Goal: Transaction & Acquisition: Obtain resource

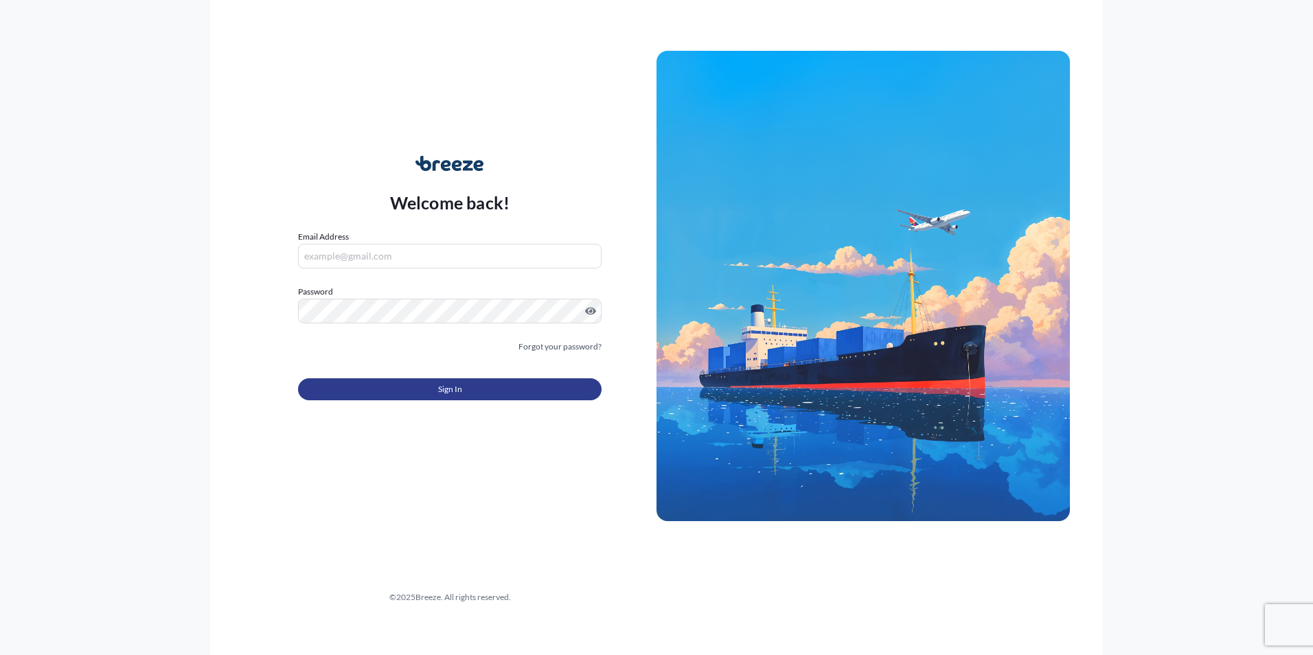
type input "[PERSON_NAME][EMAIL_ADDRESS][DOMAIN_NAME]"
click at [411, 385] on button "Sign In" at bounding box center [449, 389] width 303 height 22
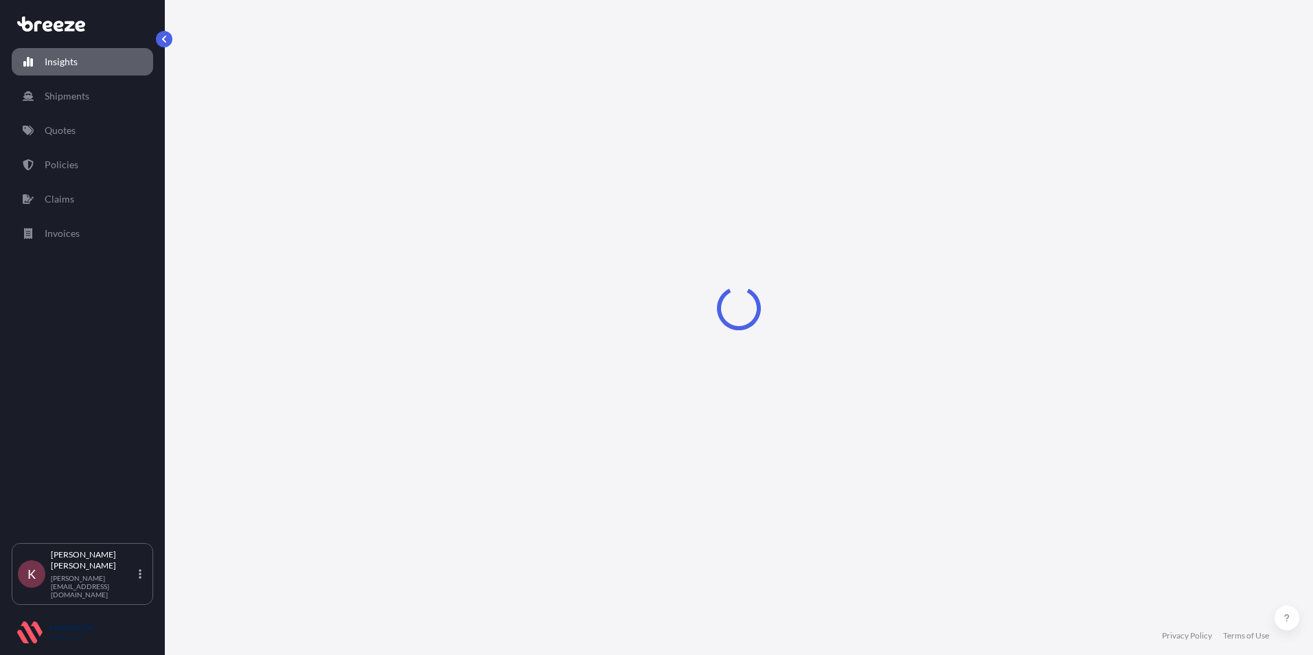
select select "2025"
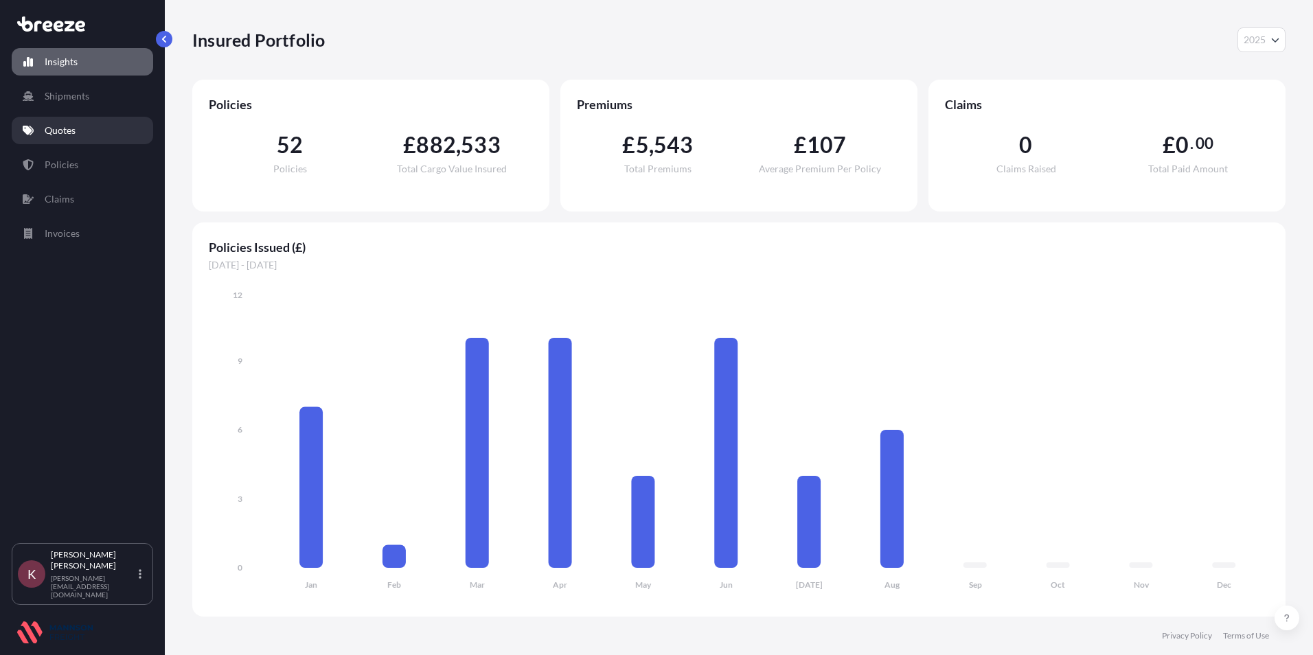
click at [54, 131] on p "Quotes" at bounding box center [60, 131] width 31 height 14
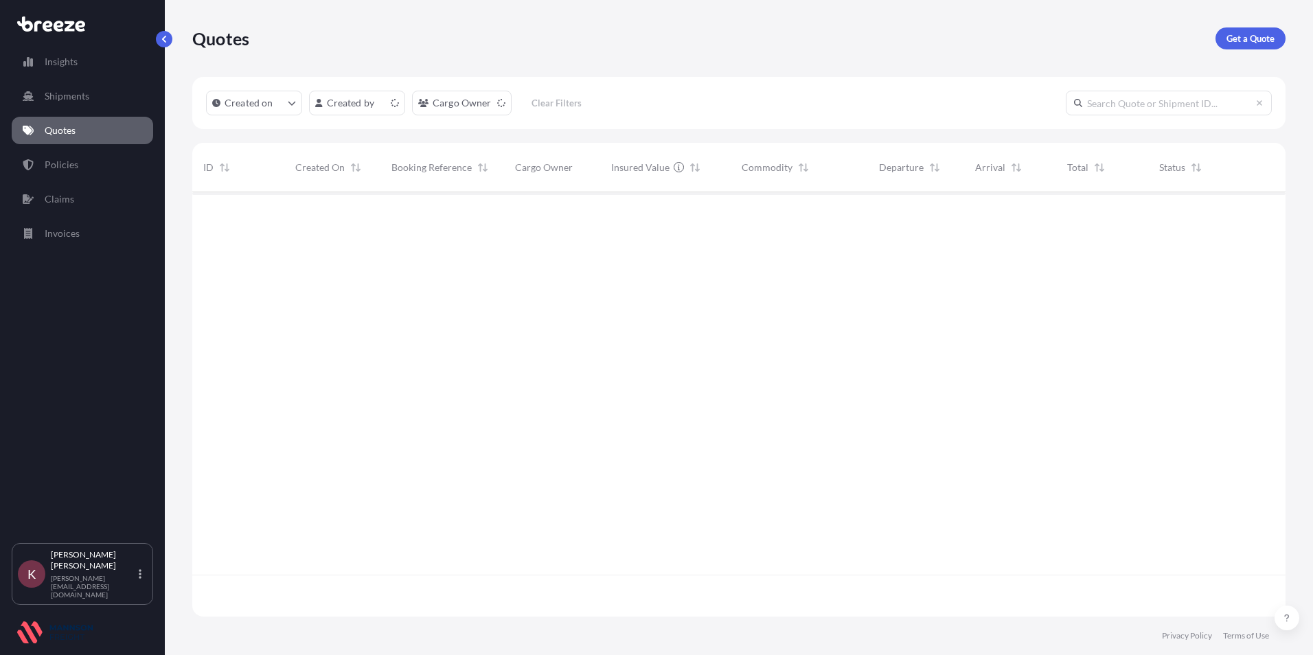
scroll to position [422, 1083]
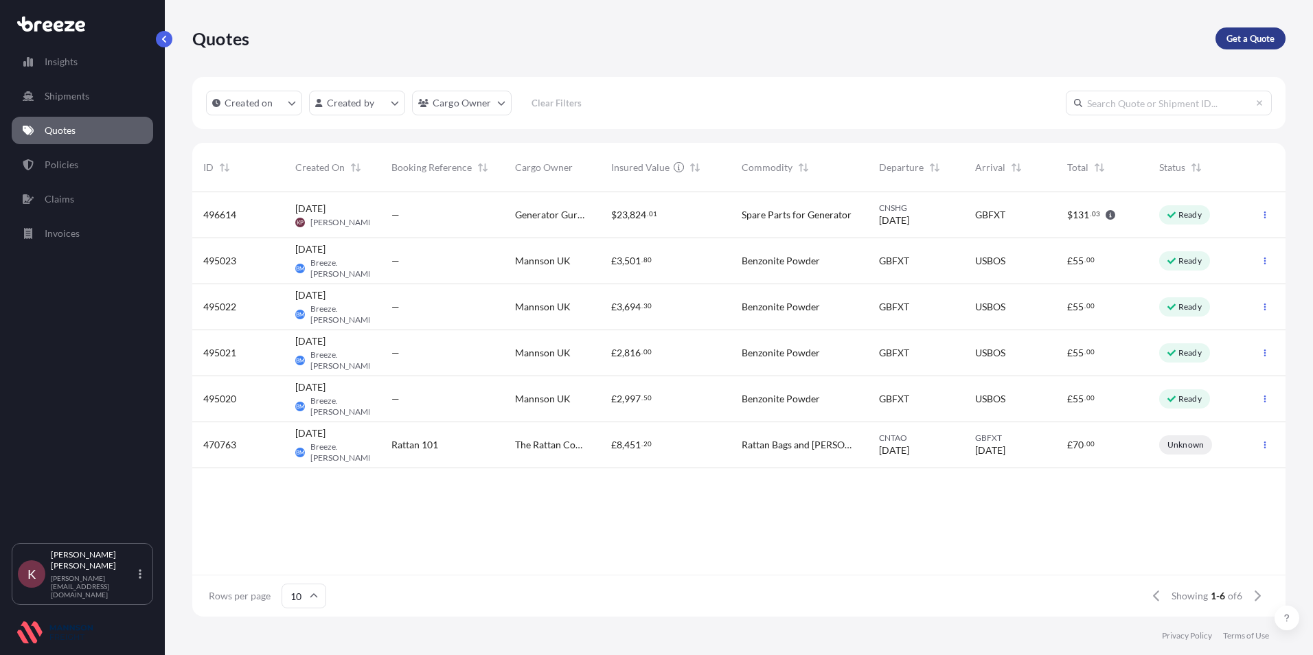
click at [1231, 38] on p "Get a Quote" at bounding box center [1250, 39] width 48 height 14
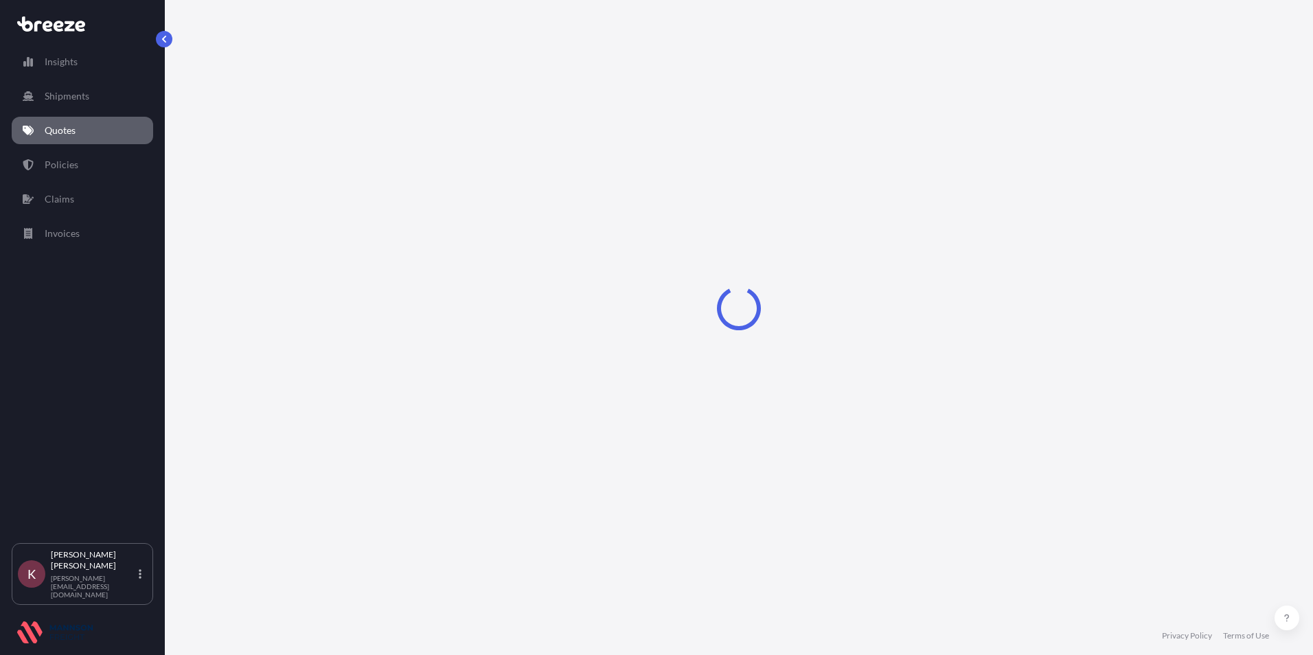
select select "Road"
select select "Sea"
select select "1"
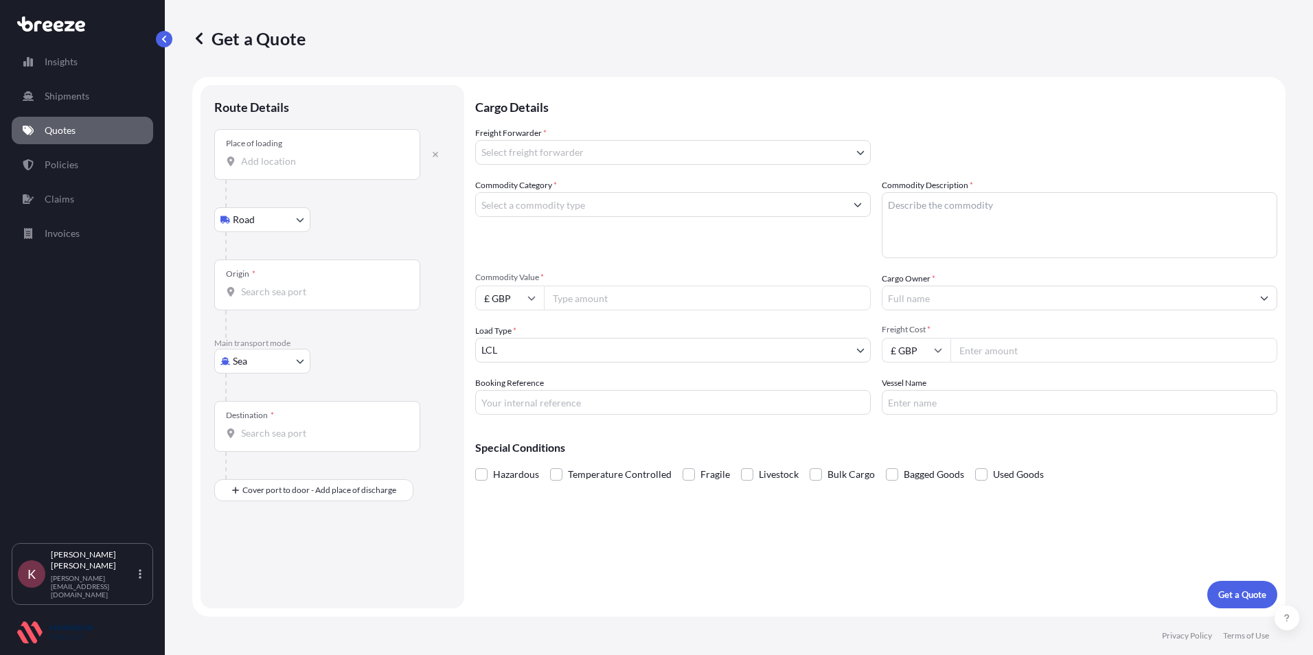
click at [260, 163] on input "Place of loading" at bounding box center [322, 161] width 162 height 14
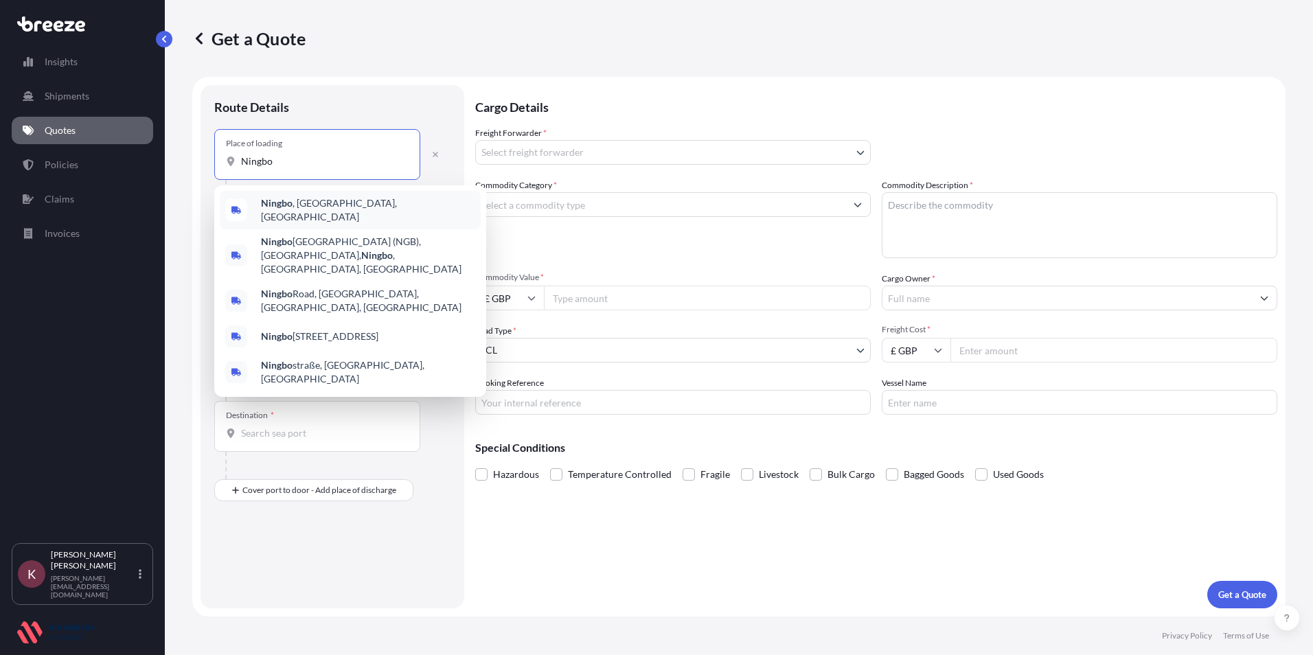
click at [293, 206] on span "[GEOGRAPHIC_DATA] , [GEOGRAPHIC_DATA], [GEOGRAPHIC_DATA]" at bounding box center [368, 209] width 214 height 27
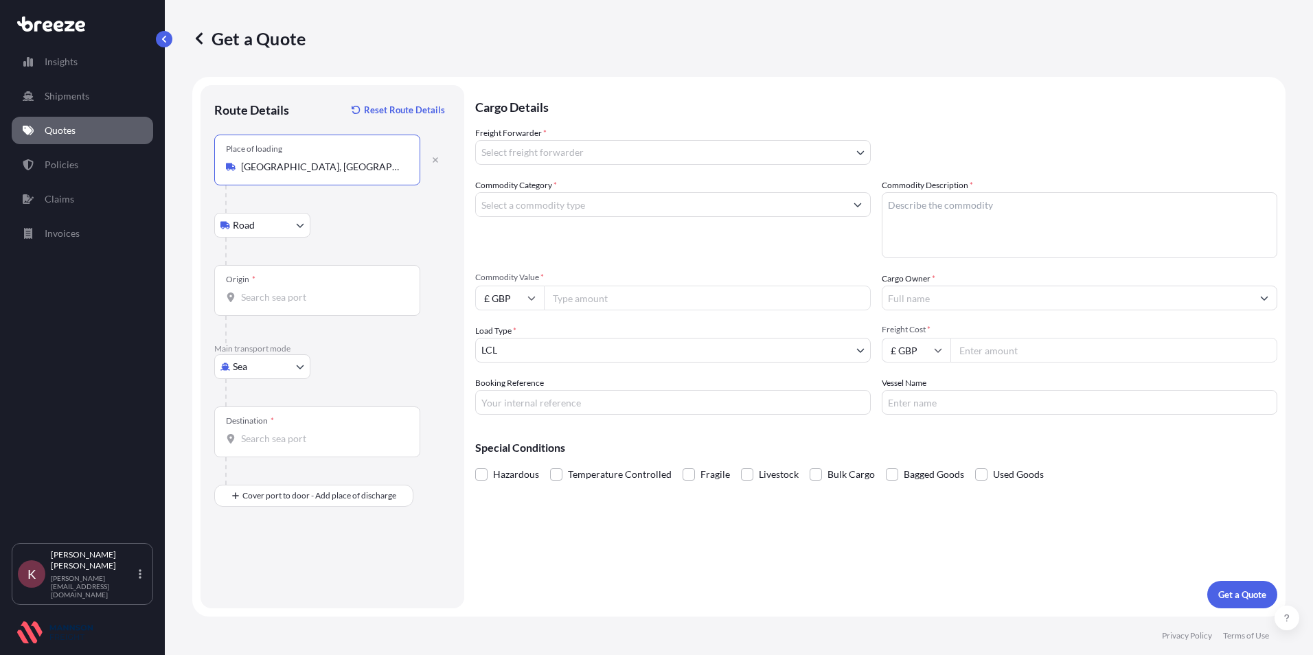
type input "[GEOGRAPHIC_DATA], [GEOGRAPHIC_DATA], [GEOGRAPHIC_DATA]"
click at [250, 293] on input "Origin *" at bounding box center [322, 297] width 162 height 14
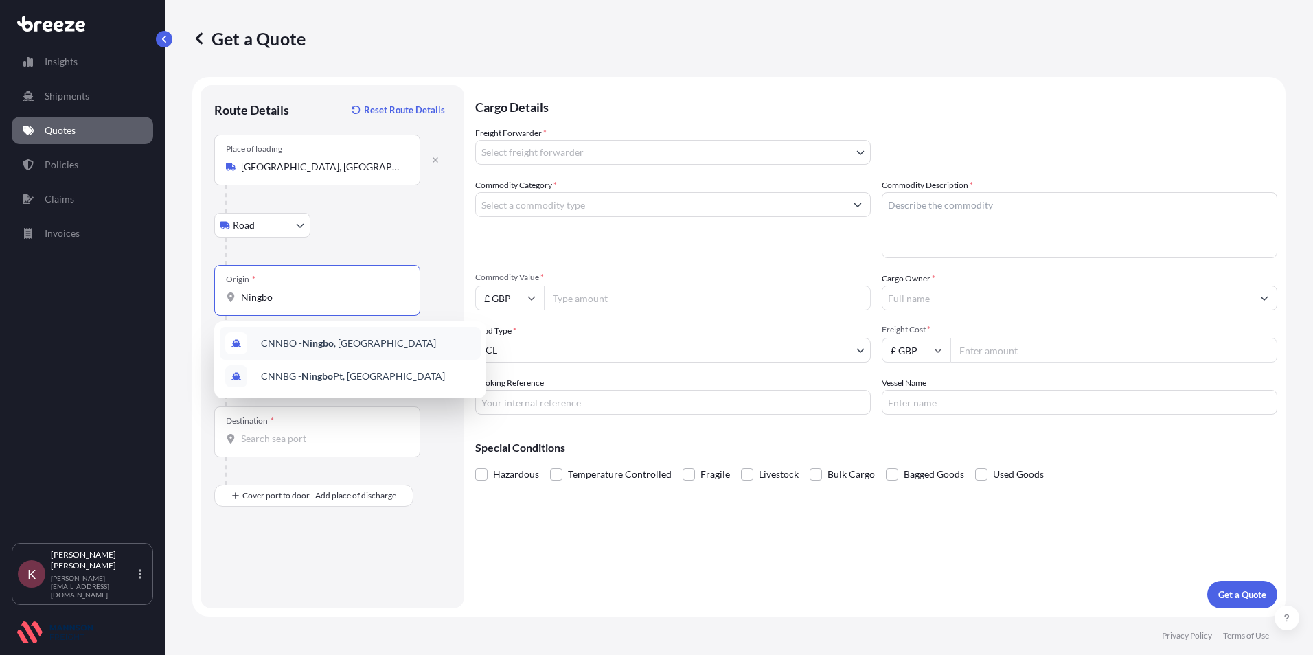
click at [291, 341] on span "CNNBO - Ningbo , [GEOGRAPHIC_DATA]" at bounding box center [348, 343] width 175 height 14
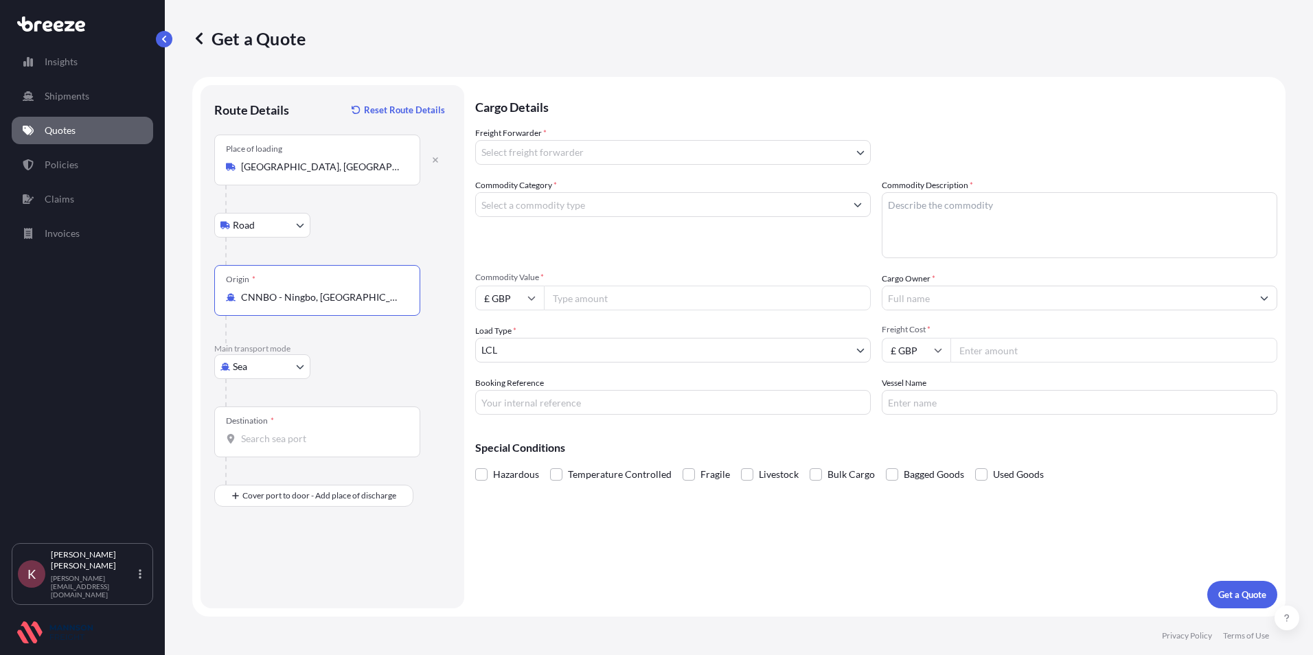
type input "CNNBO - Ningbo, [GEOGRAPHIC_DATA]"
click at [249, 367] on body "0 options available. 2 options available. Insights Shipments Quotes Policies Cl…" at bounding box center [656, 327] width 1313 height 655
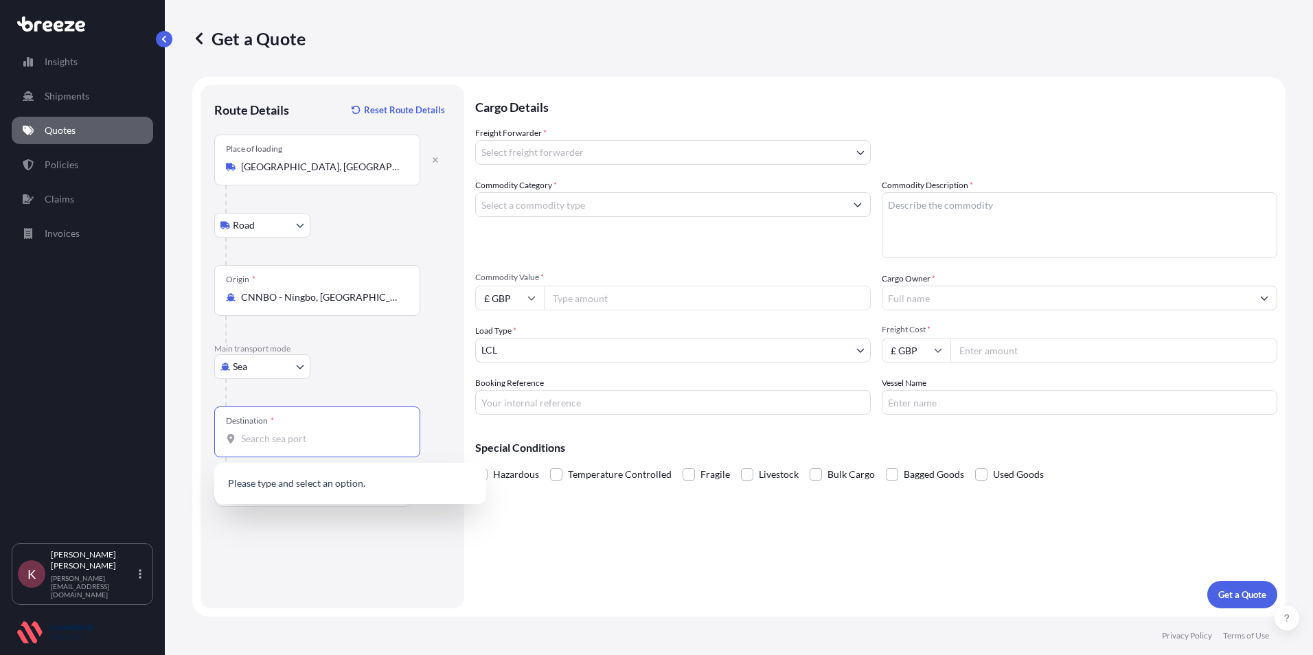
click at [327, 432] on input "Destination *" at bounding box center [322, 439] width 162 height 14
click at [264, 492] on div "GBFXT - Felixstowe , [GEOGRAPHIC_DATA]" at bounding box center [350, 484] width 261 height 33
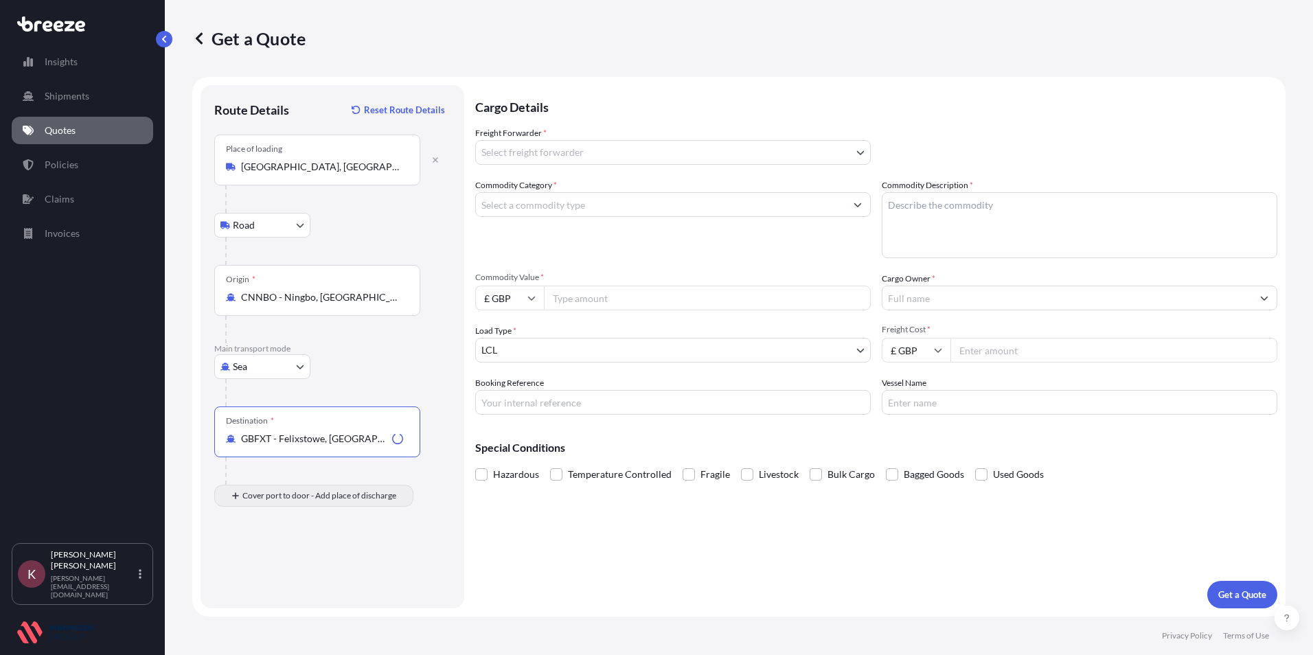
type input "GBFXT - Felixstowe, [GEOGRAPHIC_DATA]"
click at [264, 578] on div "Place of Discharge" at bounding box center [317, 562] width 206 height 51
click at [264, 576] on input "Place of Discharge" at bounding box center [322, 569] width 162 height 14
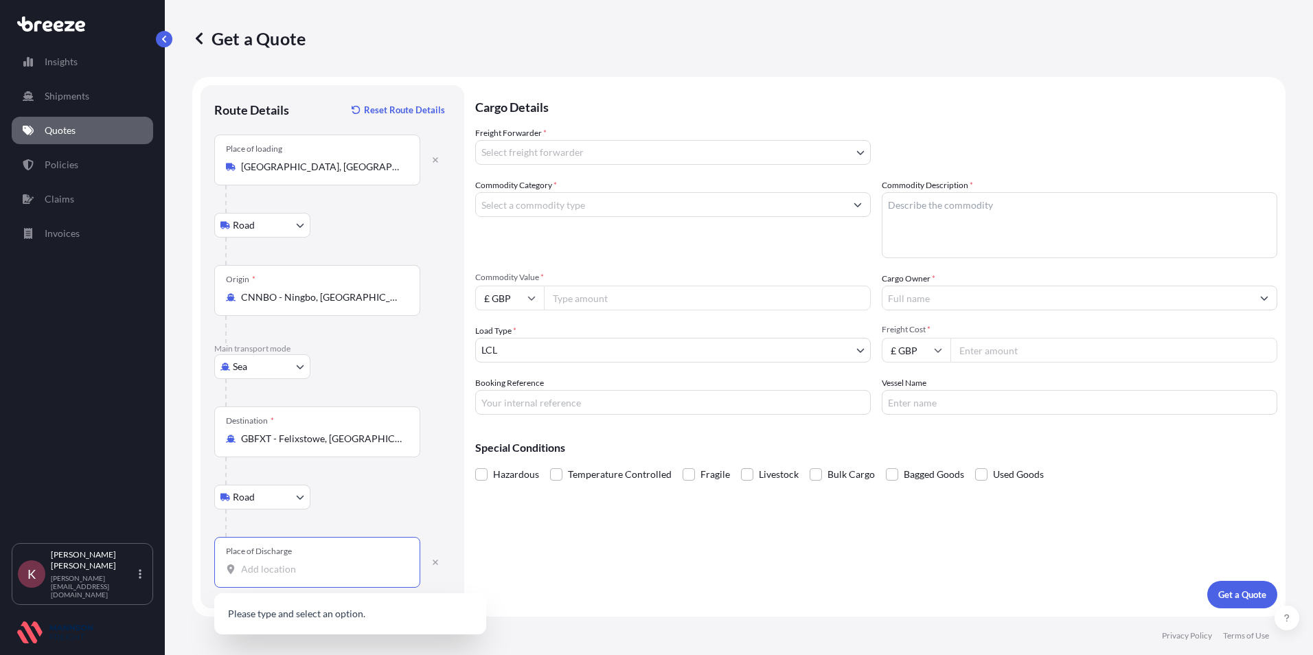
type input "L"
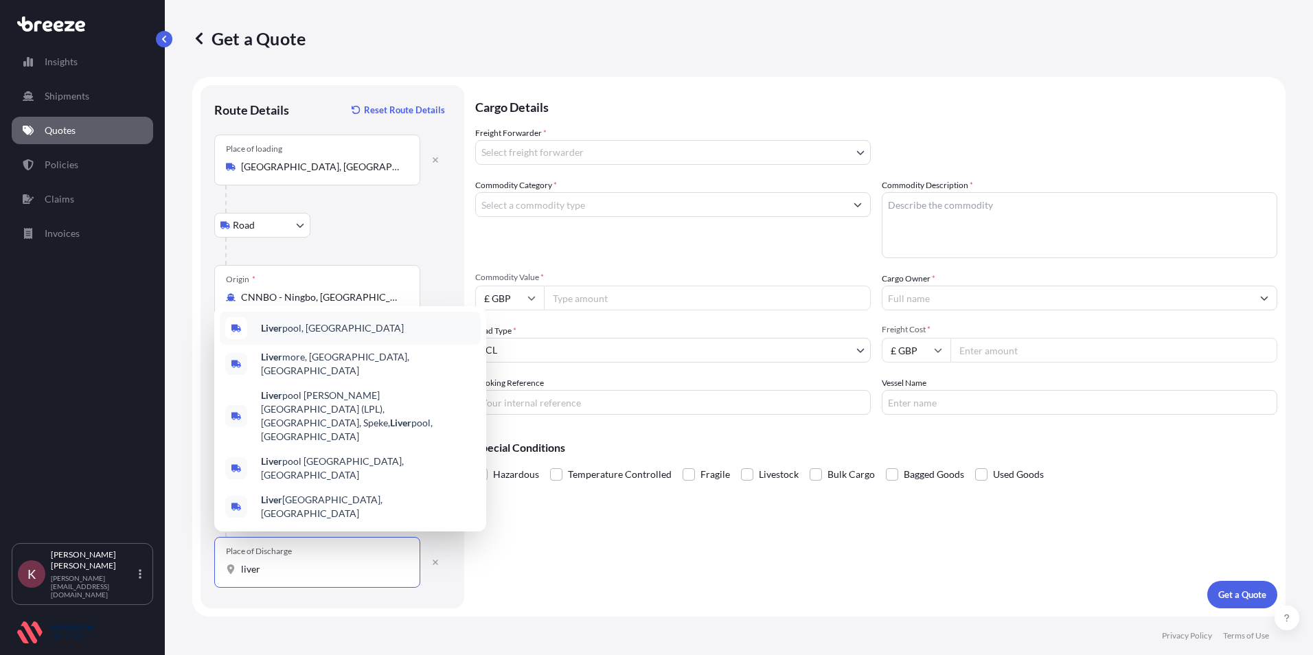
click at [275, 334] on b "Liver" at bounding box center [271, 328] width 21 height 12
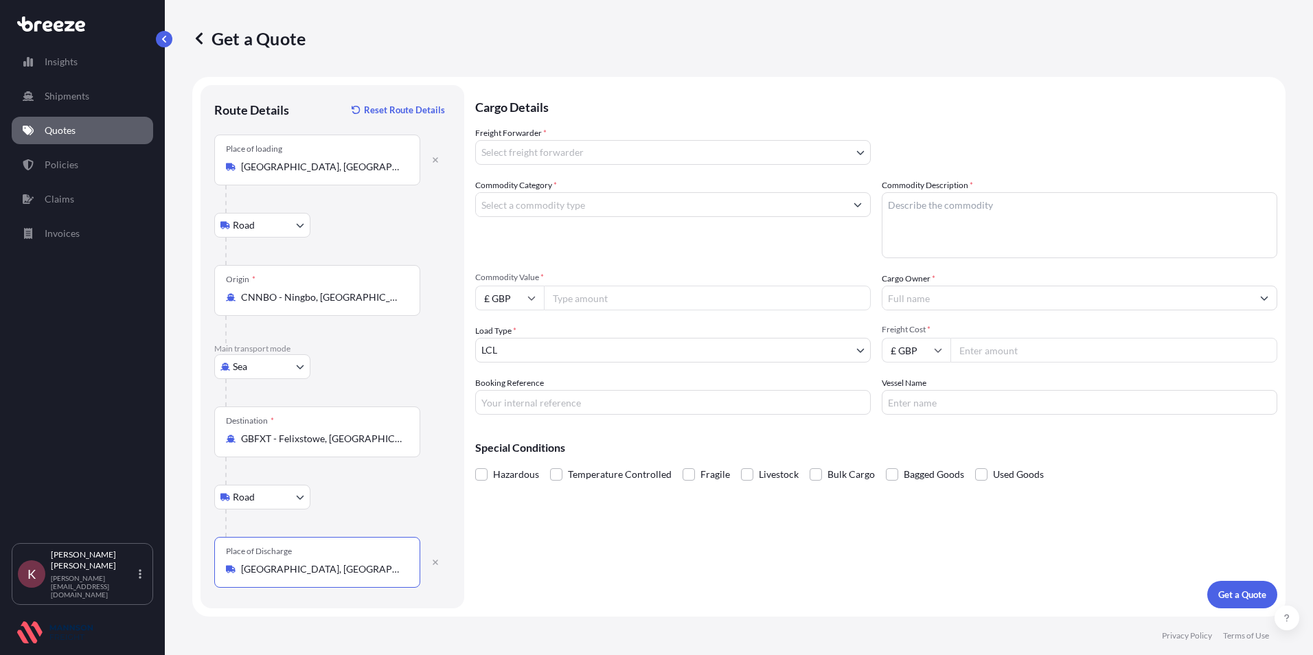
type input "[GEOGRAPHIC_DATA], [GEOGRAPHIC_DATA]"
click at [514, 154] on body "0 options available. 5 options available. 0 options available. 5 options availa…" at bounding box center [656, 327] width 1313 height 655
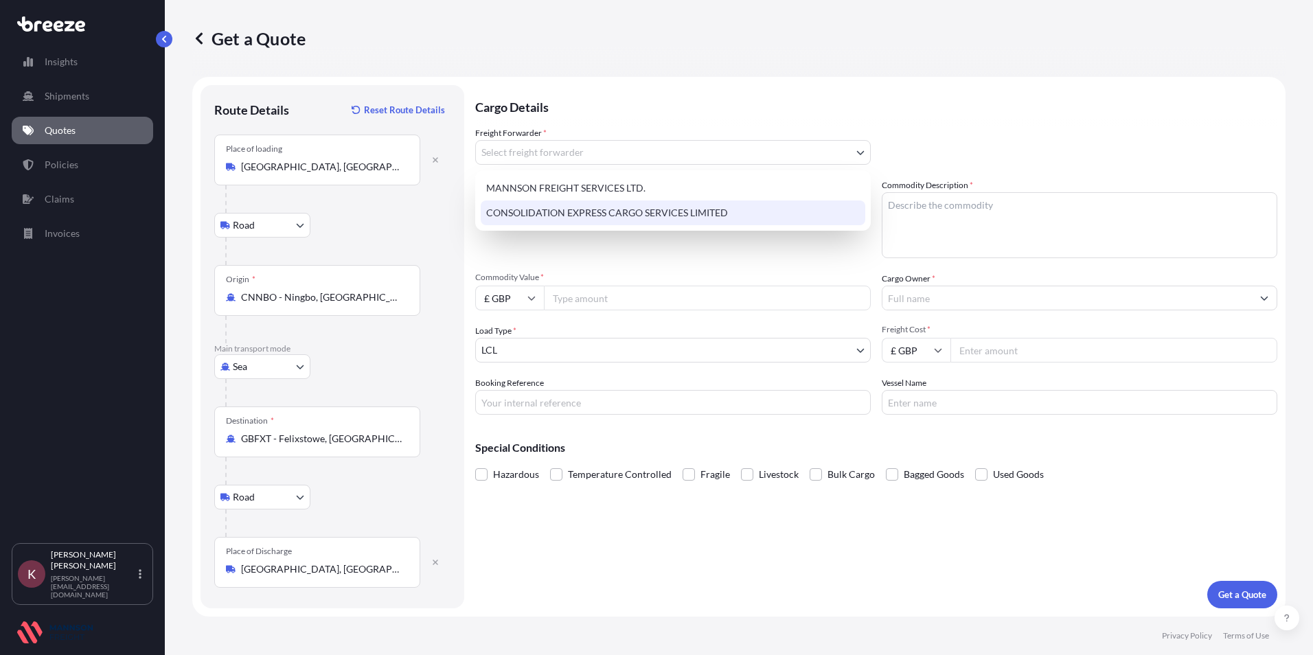
click at [510, 210] on div "CONSOLIDATION EXPRESS CARGO SERVICES LIMITED" at bounding box center [673, 212] width 384 height 25
select select "31421"
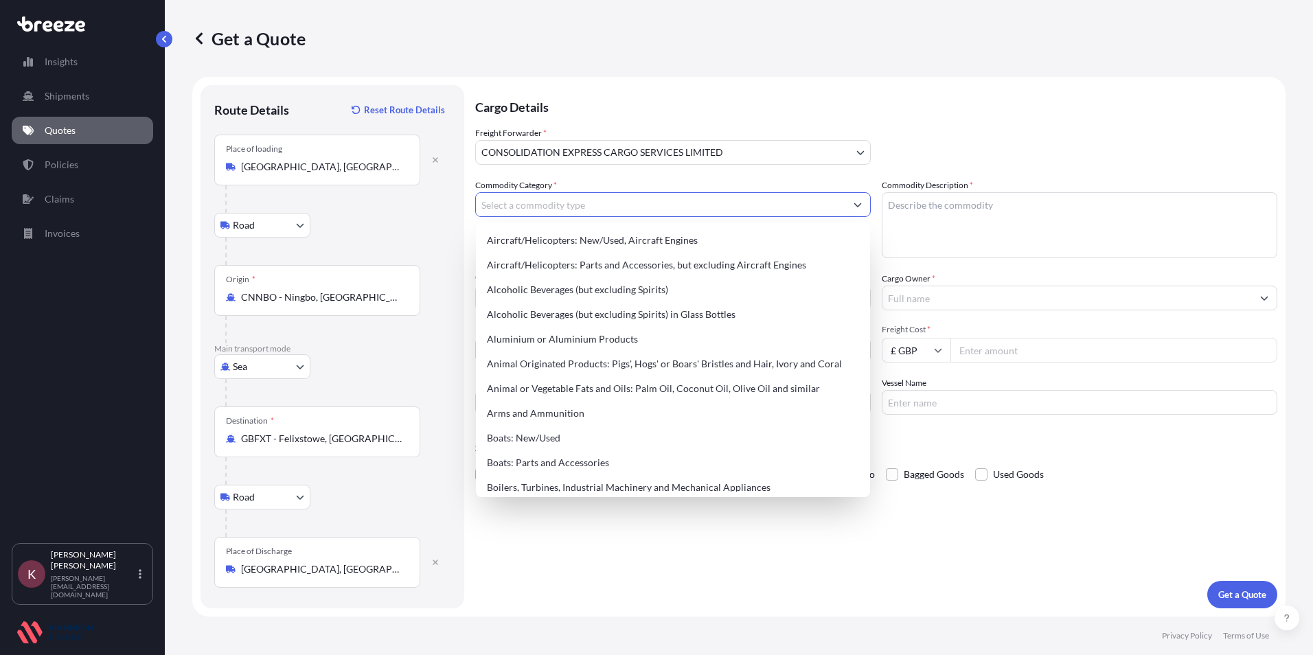
click at [506, 205] on input "Commodity Category *" at bounding box center [660, 204] width 369 height 25
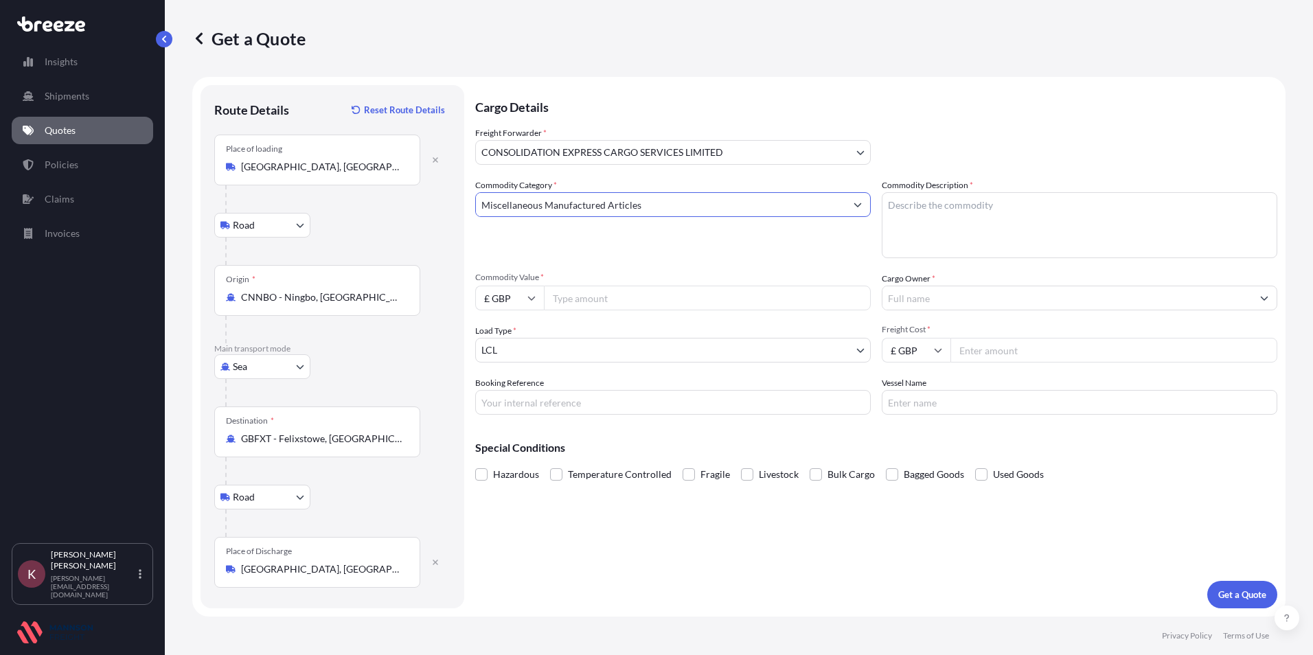
type input "Miscellaneous Manufactured Articles"
click at [931, 216] on textarea "Commodity Description *" at bounding box center [1079, 225] width 395 height 66
type textarea "Wiper Arm"
click at [653, 301] on input "Commodity Value *" at bounding box center [707, 298] width 327 height 25
click at [561, 303] on input "Commodity Value *" at bounding box center [707, 298] width 327 height 25
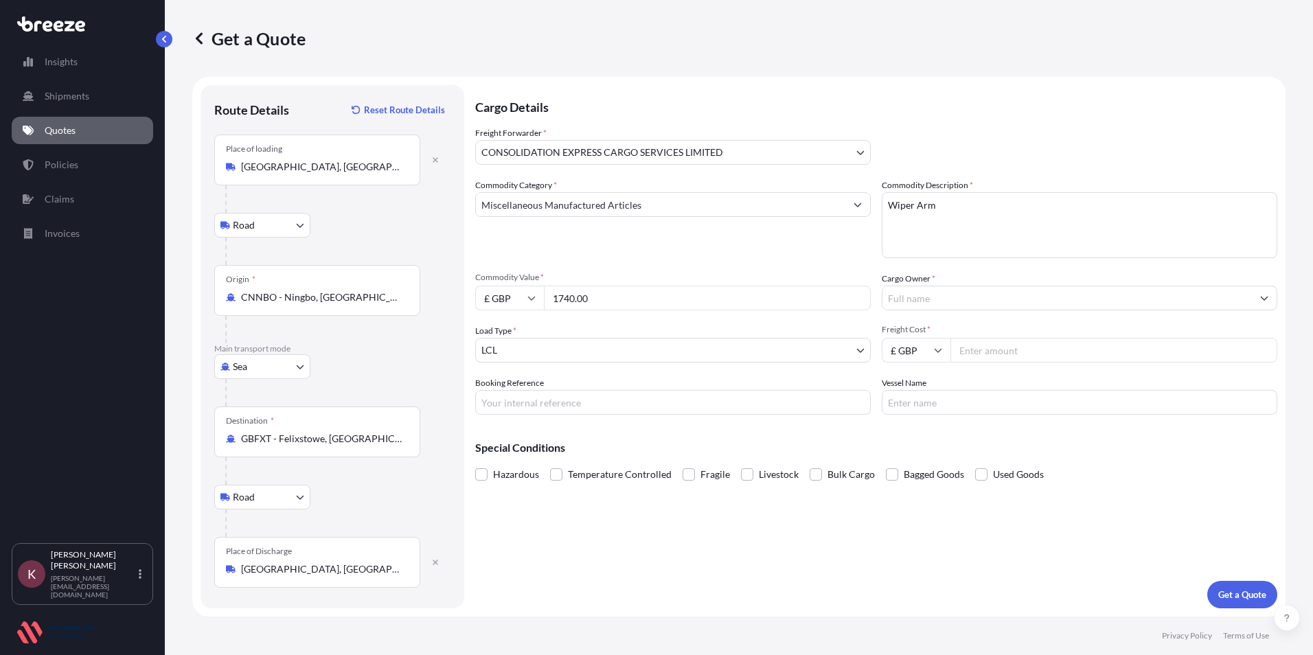
type input "1740.00"
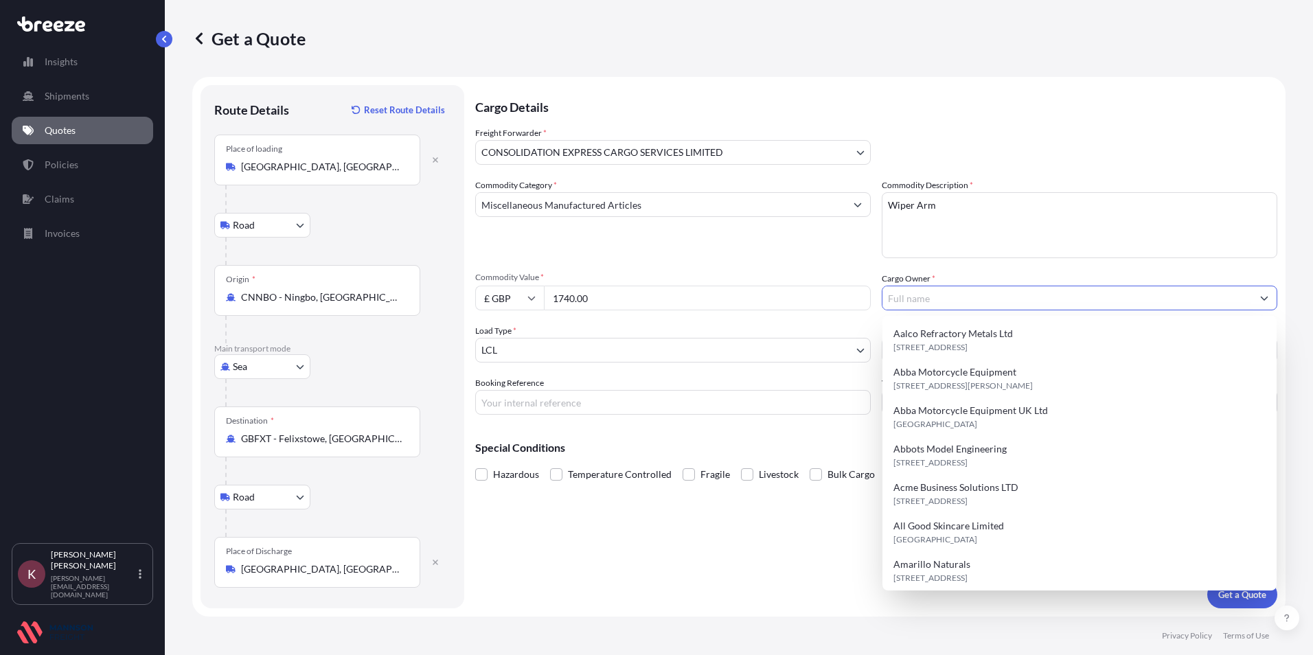
click at [901, 299] on input "Cargo Owner *" at bounding box center [1066, 298] width 369 height 25
type input "K"
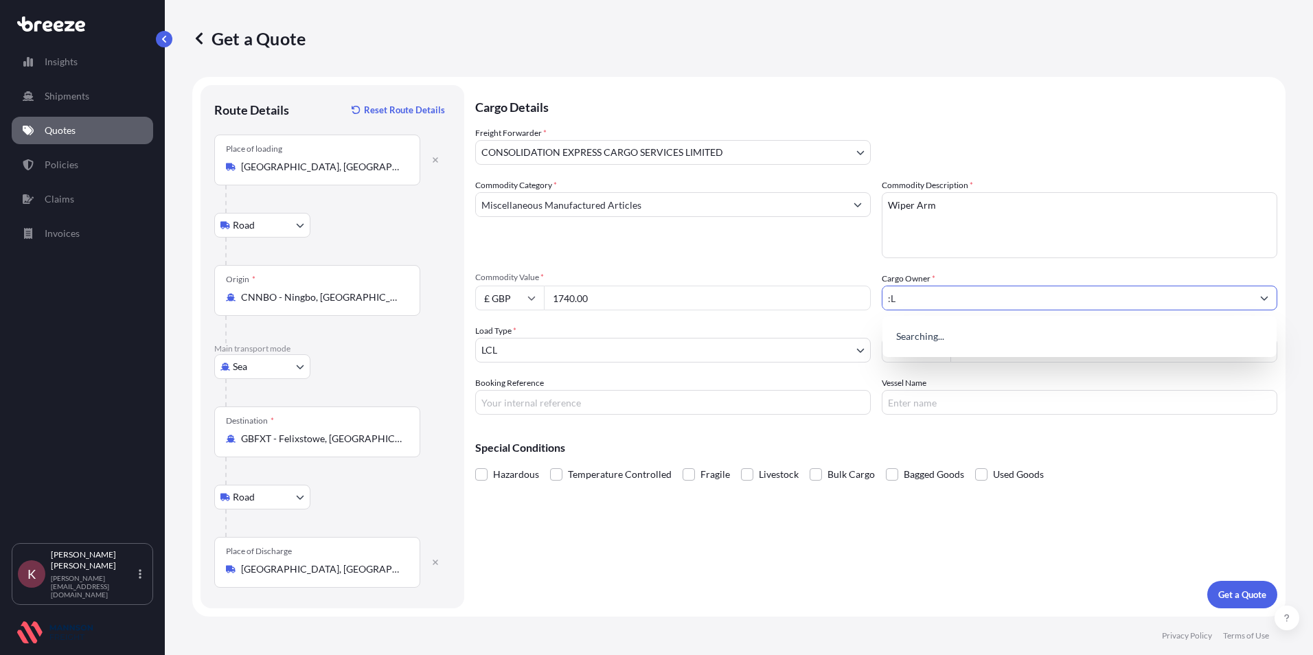
type input ":"
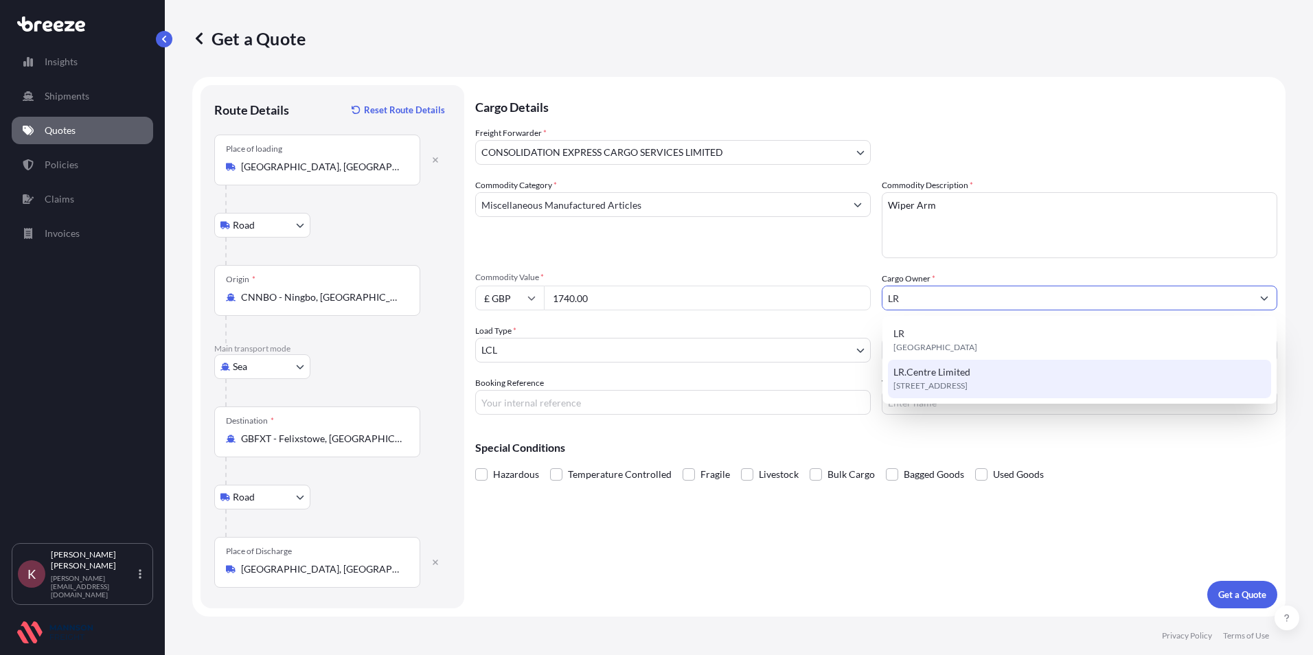
click at [967, 387] on span "[STREET_ADDRESS]" at bounding box center [930, 386] width 74 height 14
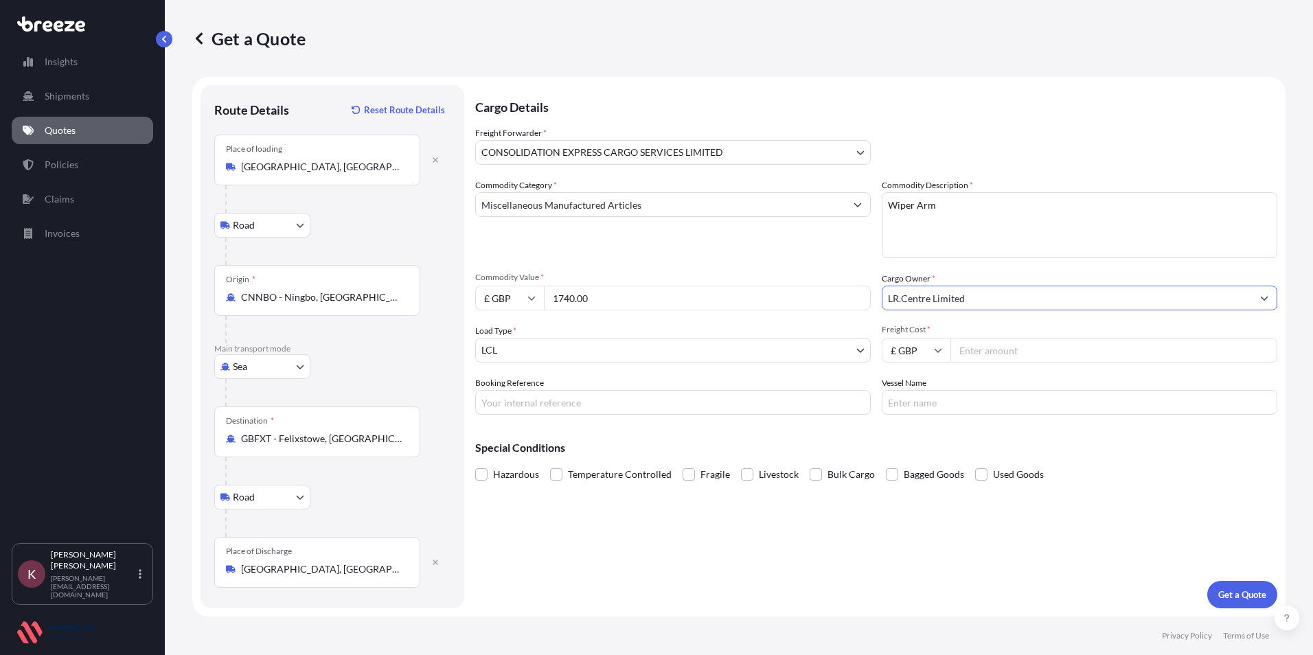
type input "LR.Centre Limited"
click at [531, 403] on input "Booking Reference" at bounding box center [672, 402] width 395 height 25
type input "LRPARTS 106"
click at [976, 348] on input "Freight Cost *" at bounding box center [1113, 350] width 327 height 25
click at [981, 350] on input "Freight Cost *" at bounding box center [1113, 350] width 327 height 25
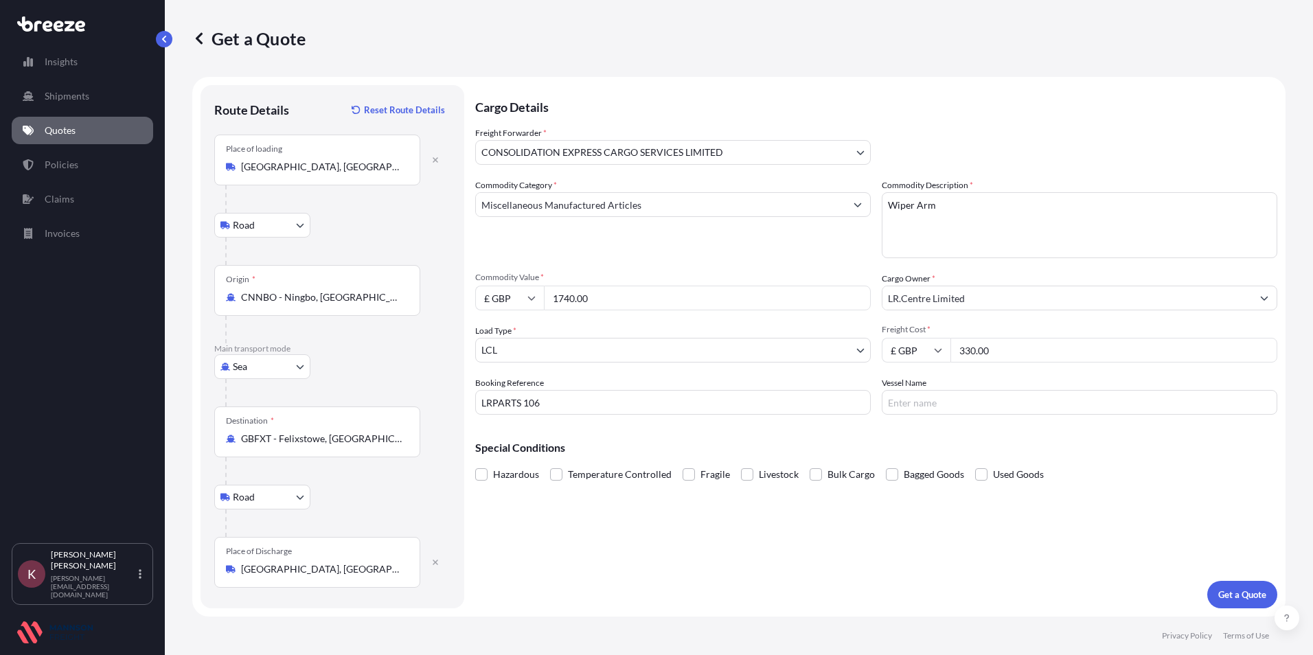
type input "330.00"
click at [952, 406] on input "Vessel Name" at bounding box center [1079, 402] width 395 height 25
type input "W"
type input "Ever Arm"
click at [1247, 597] on p "Get a Quote" at bounding box center [1242, 595] width 48 height 14
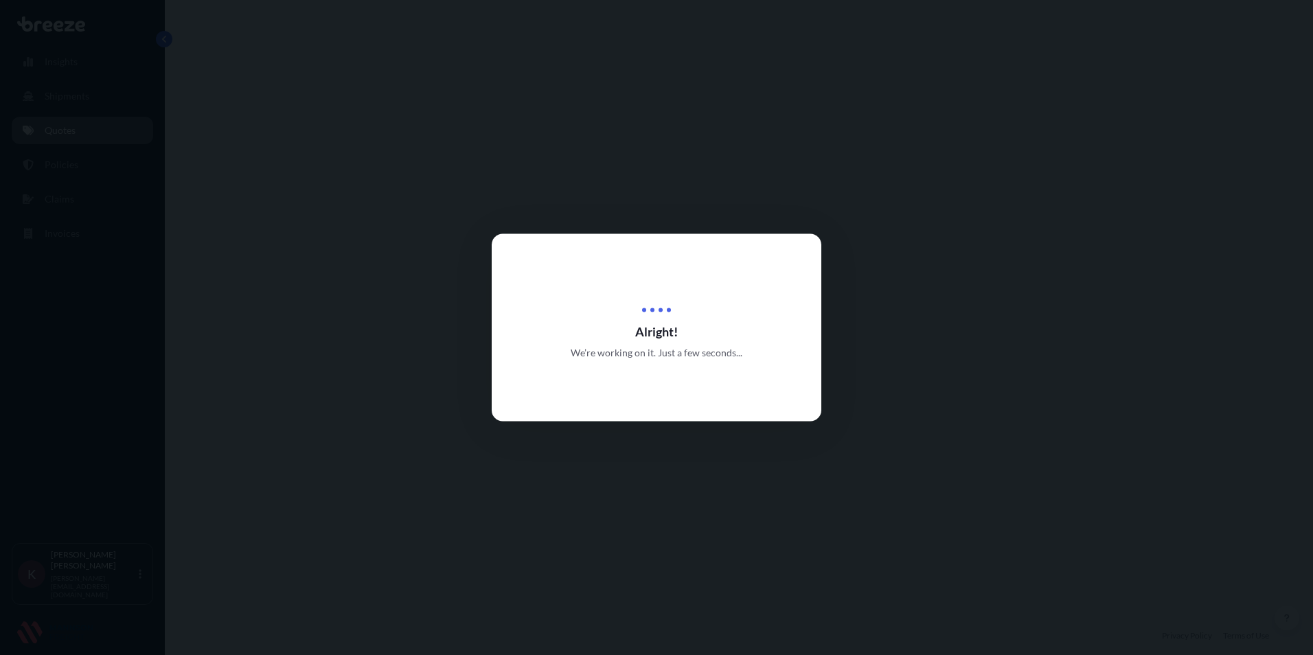
select select "Road"
select select "Sea"
select select "Road"
select select "31421"
select select "1"
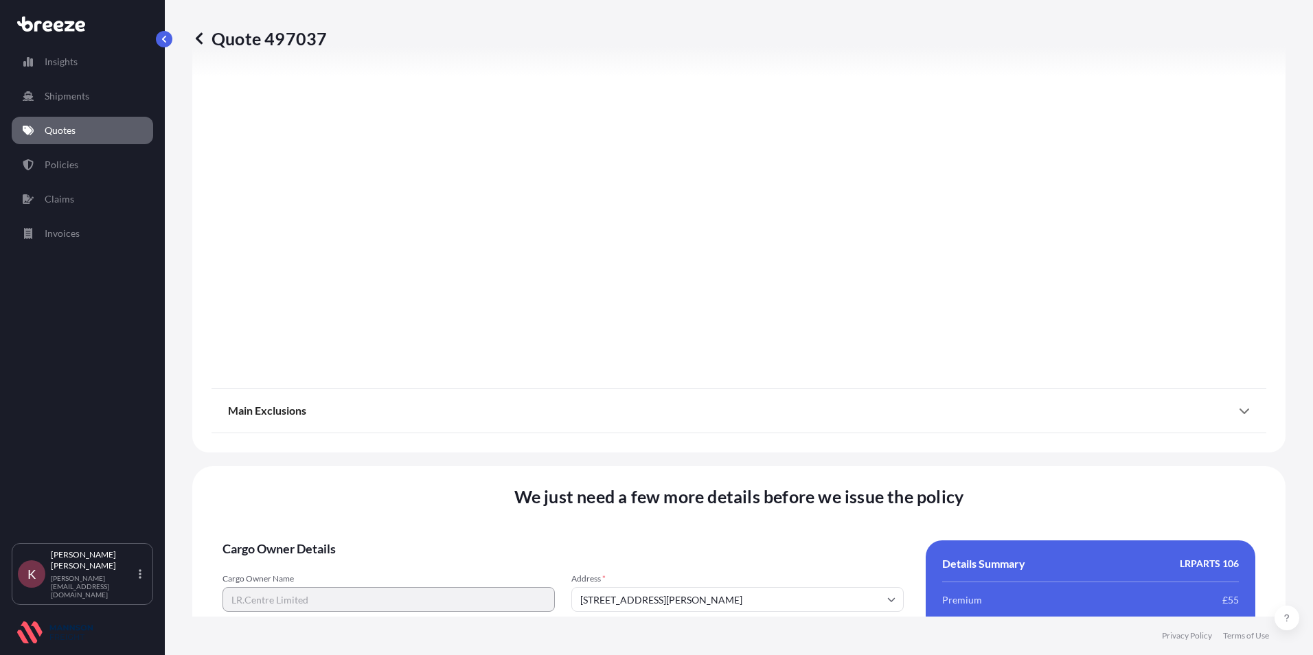
scroll to position [1796, 0]
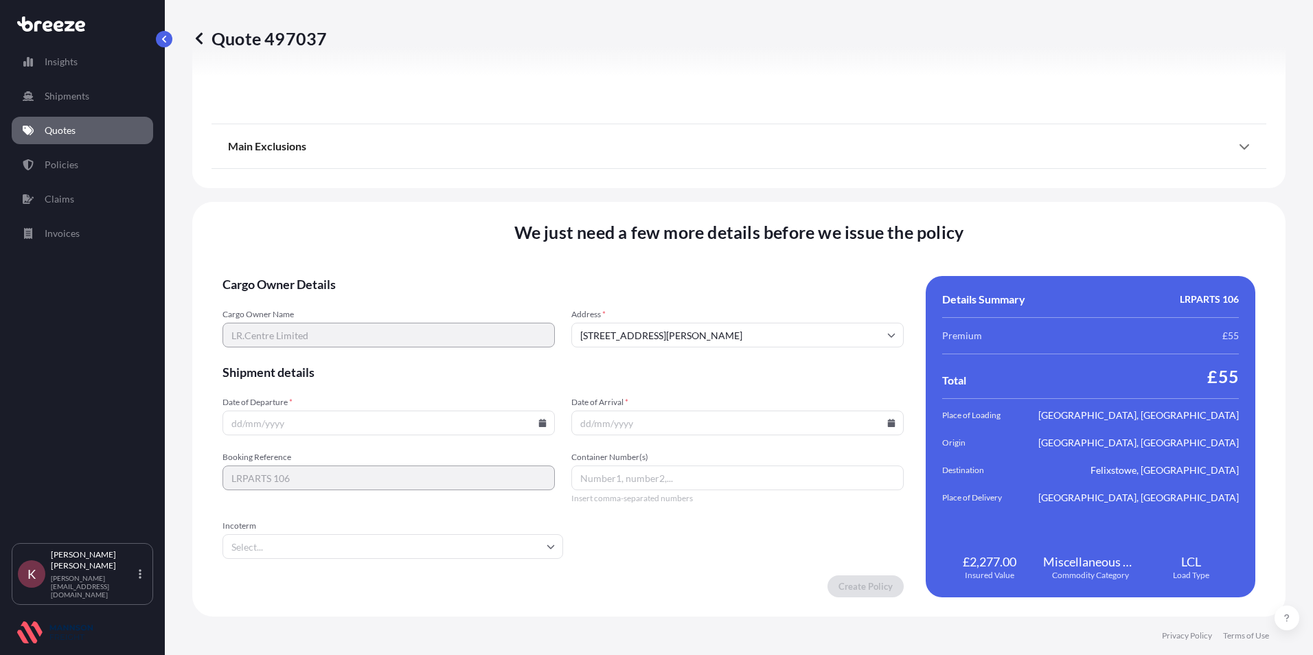
click at [532, 424] on input "Date of Departure *" at bounding box center [388, 423] width 332 height 25
click at [539, 423] on icon at bounding box center [543, 423] width 8 height 8
click at [490, 306] on button "17" at bounding box center [483, 301] width 22 height 22
type input "[DATE]"
click at [888, 423] on icon at bounding box center [892, 423] width 8 height 8
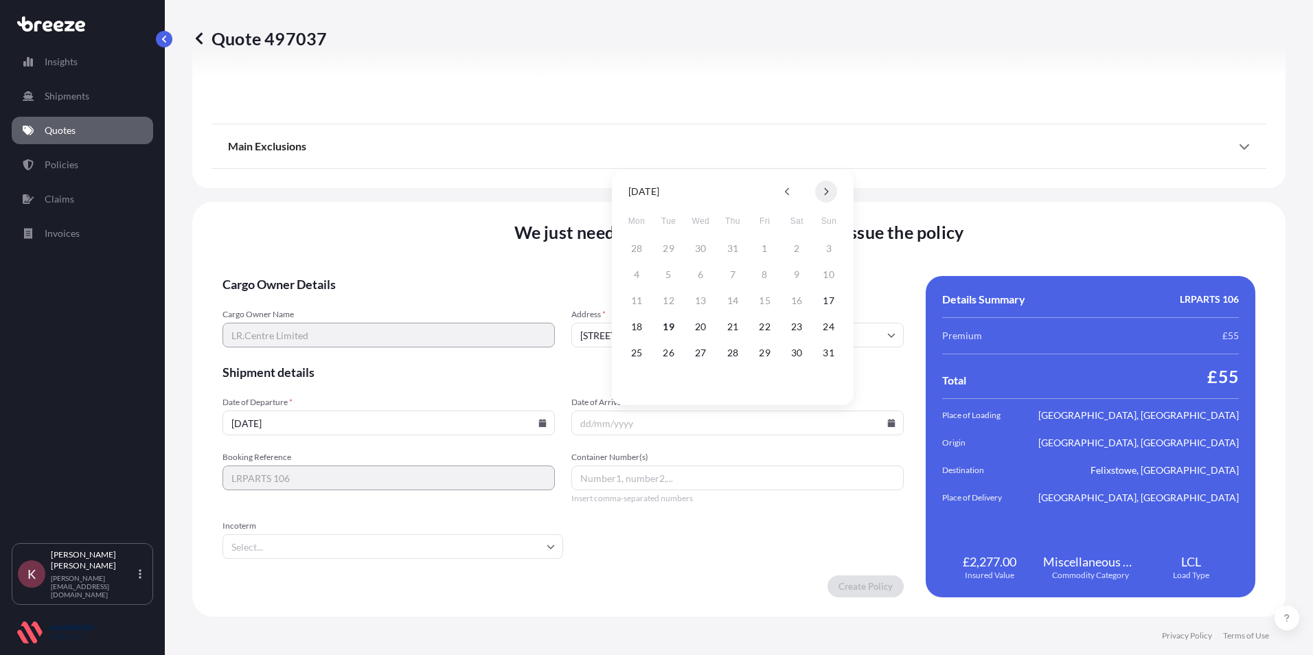
click at [824, 189] on icon at bounding box center [825, 191] width 5 height 8
click at [827, 301] on button "21" at bounding box center [829, 301] width 22 height 22
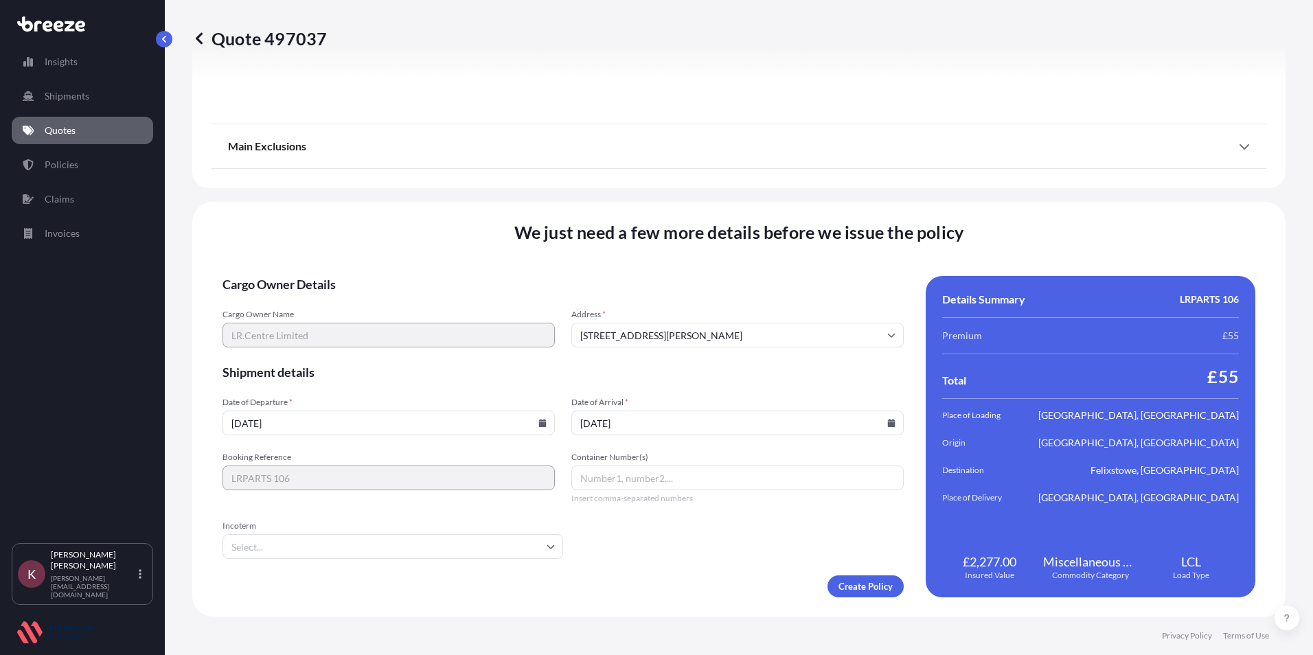
type input "[DATE]"
click at [591, 479] on input "Container Number(s)" at bounding box center [737, 477] width 332 height 25
click at [585, 475] on input "Container Number(s)" at bounding box center [737, 477] width 332 height 25
click at [622, 479] on input "Container Number(s)" at bounding box center [737, 477] width 332 height 25
paste input "EGSU9205029"
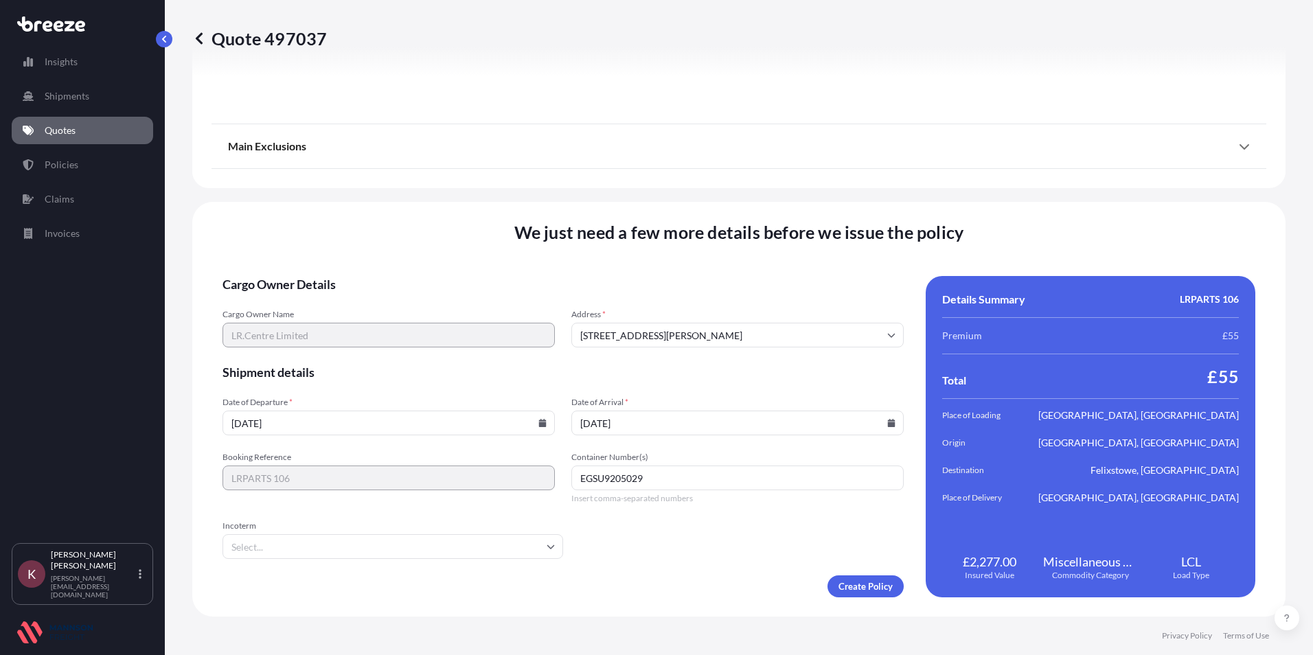
type input "EGSU9205029"
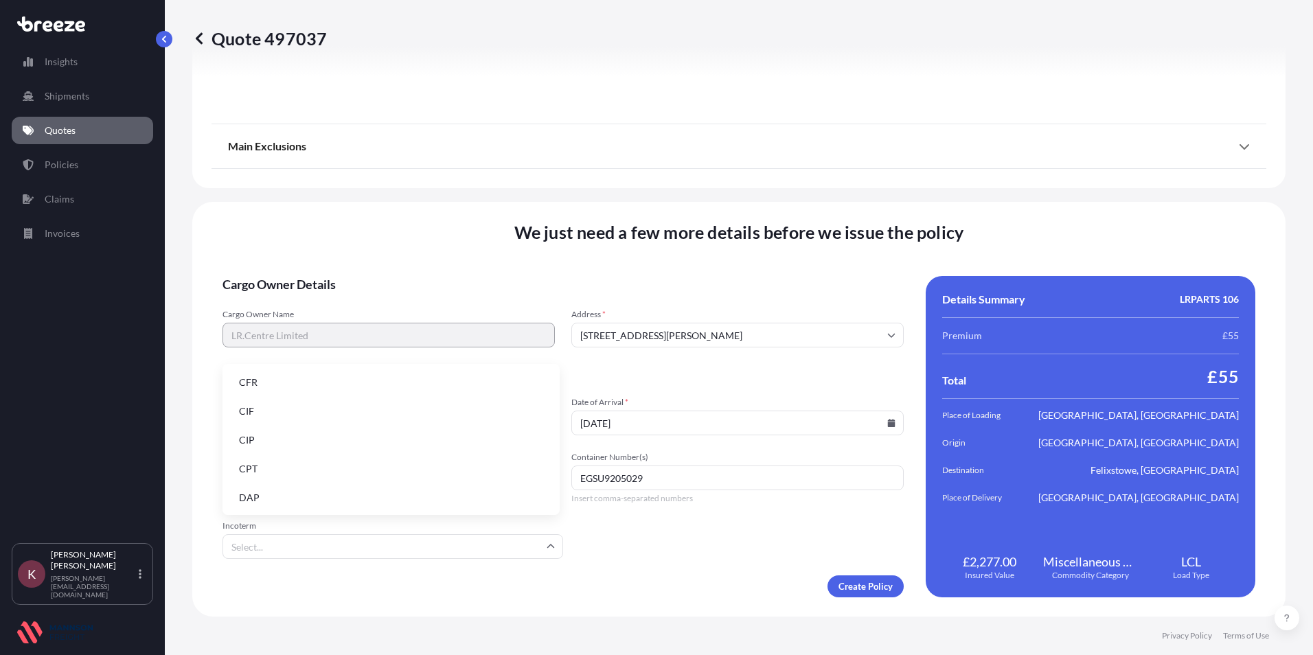
click at [255, 536] on input "Incoterm" at bounding box center [392, 546] width 341 height 25
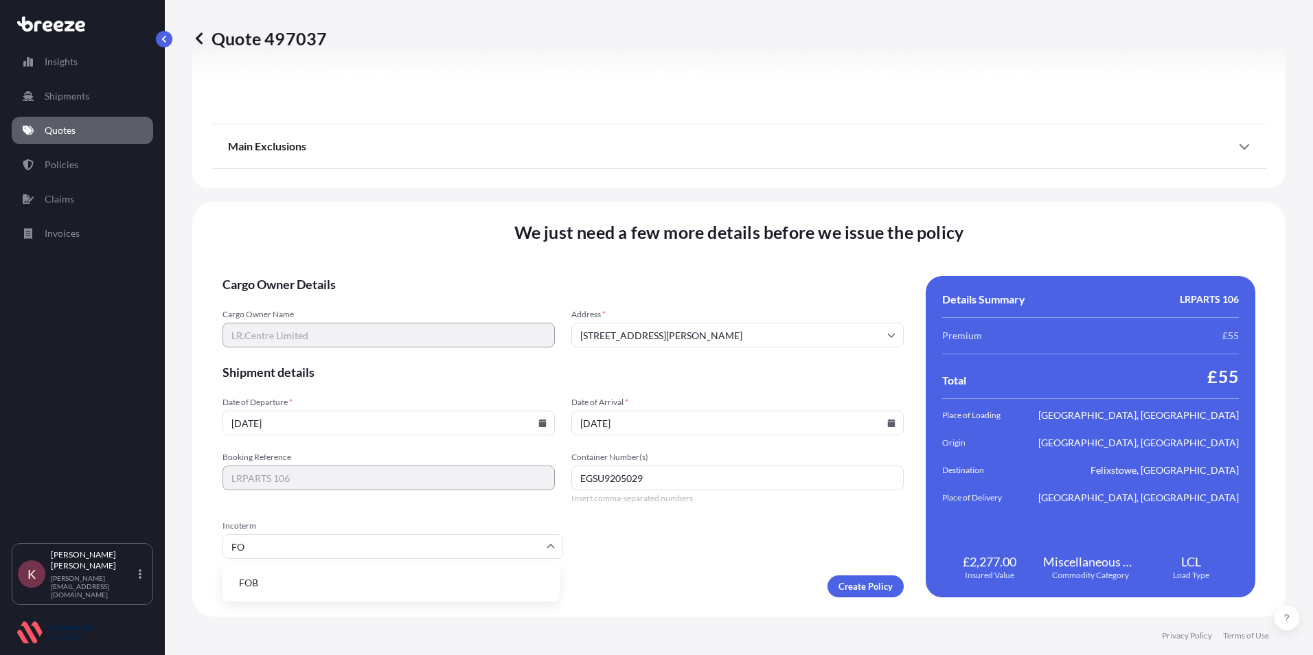
type input "FOB"
click at [233, 586] on li "FOB" at bounding box center [391, 583] width 326 height 26
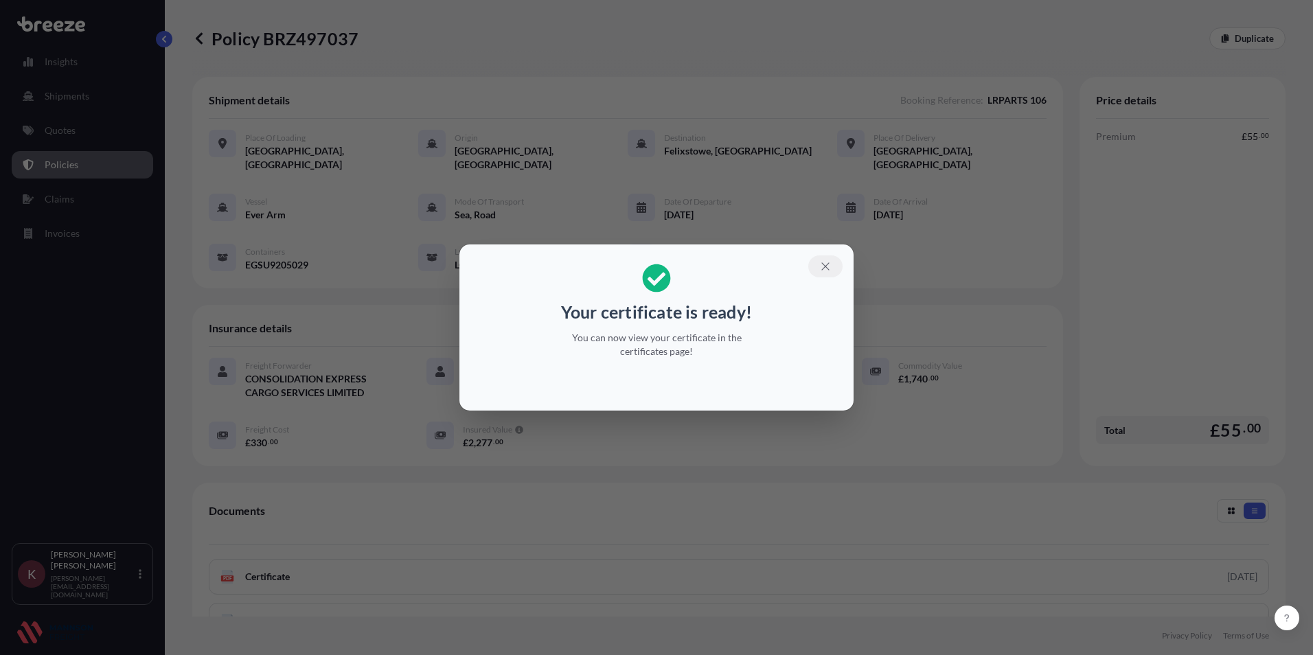
click at [817, 264] on button "button" at bounding box center [825, 266] width 34 height 22
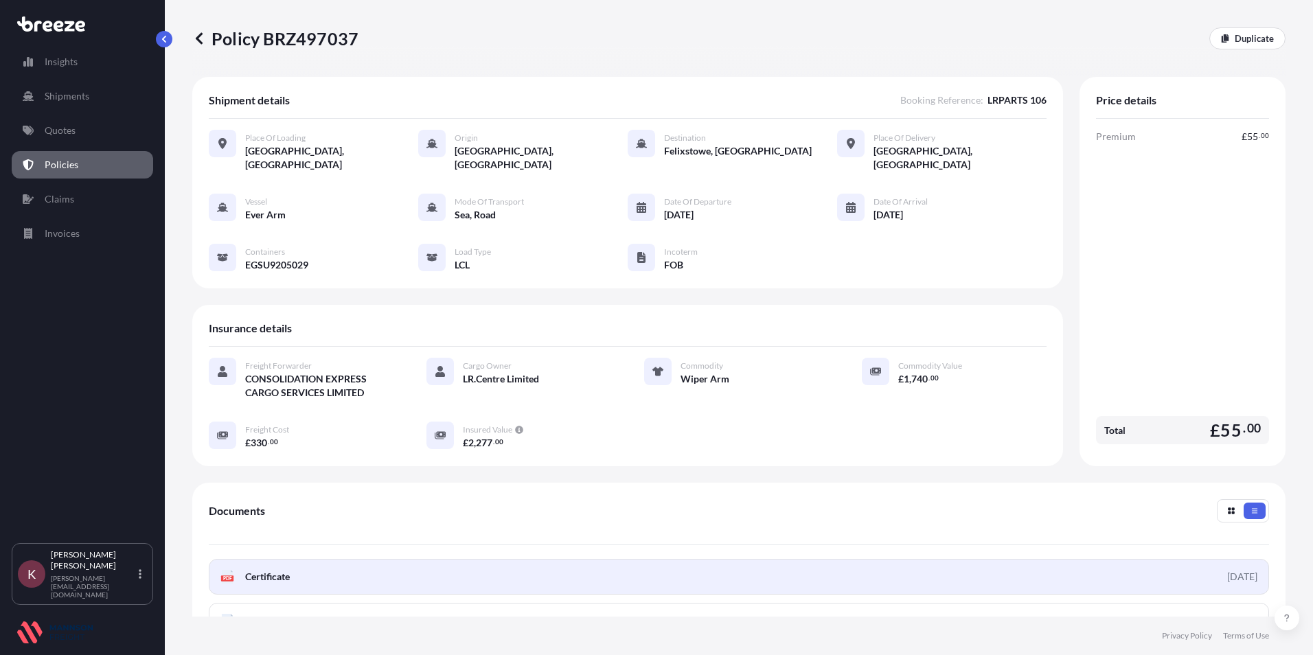
click at [276, 570] on span "Certificate" at bounding box center [267, 577] width 45 height 14
